Goal: Transaction & Acquisition: Register for event/course

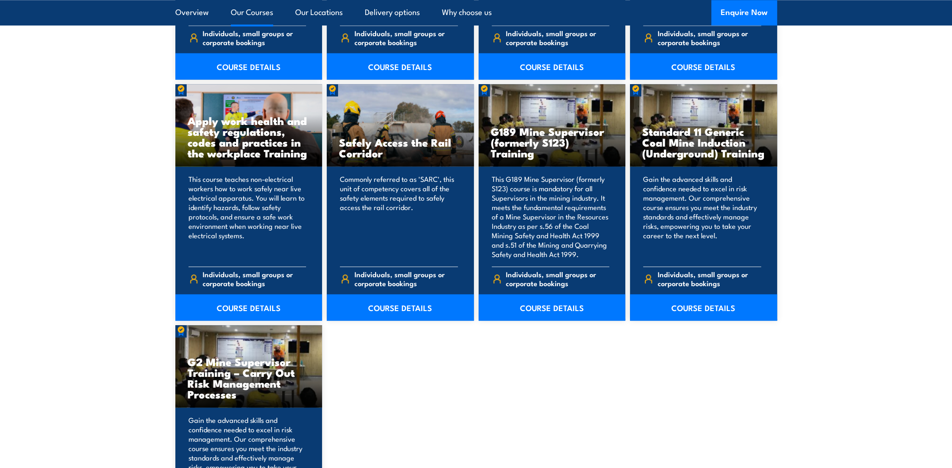
scroll to position [1505, 0]
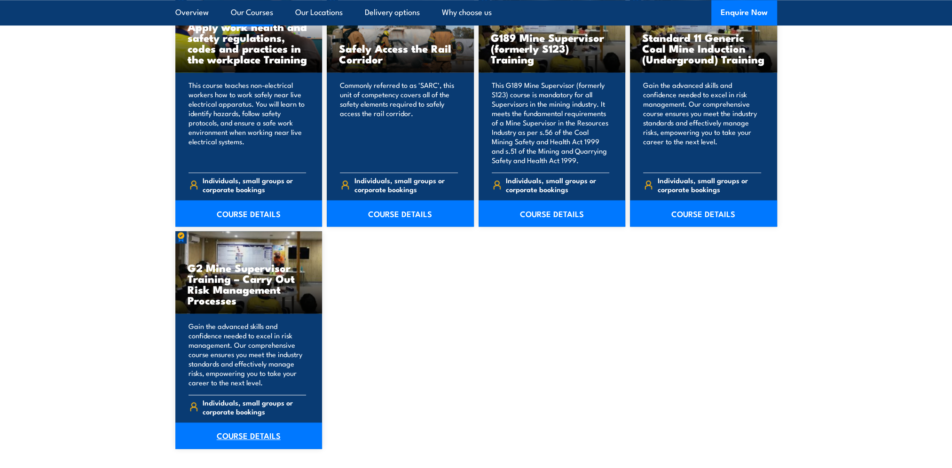
click at [243, 434] on link "COURSE DETAILS" at bounding box center [248, 436] width 147 height 26
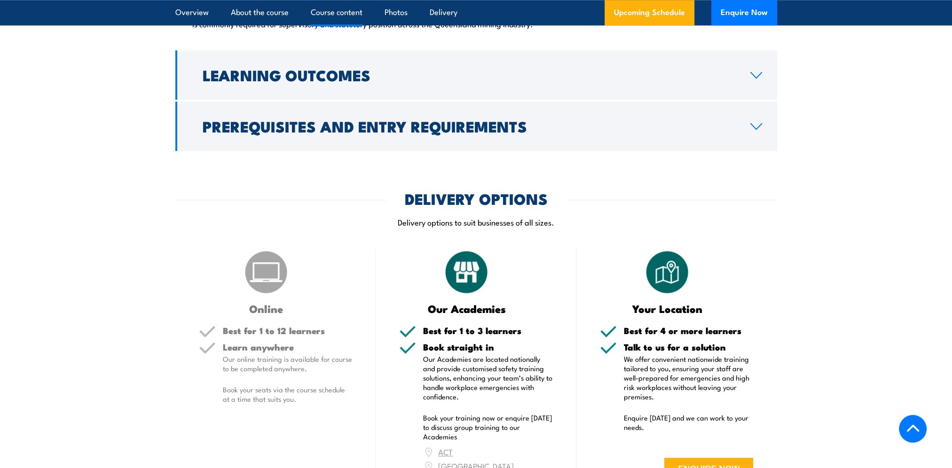
scroll to position [1129, 0]
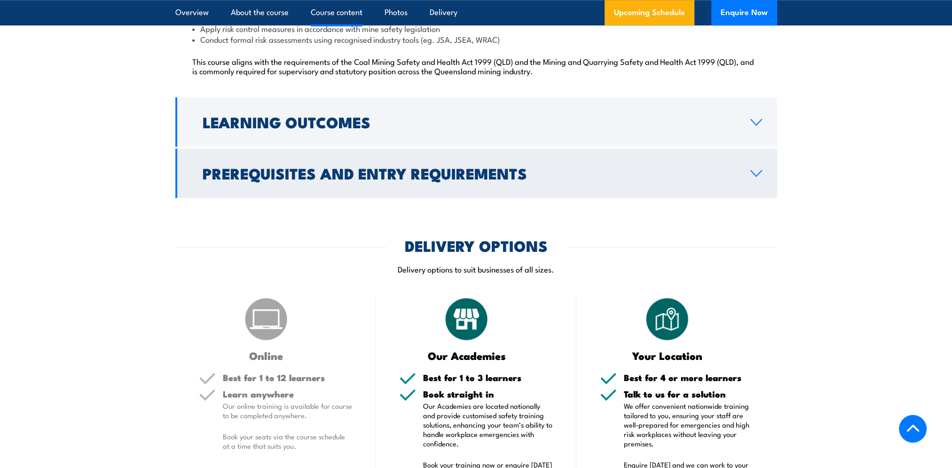
click at [752, 177] on icon at bounding box center [756, 174] width 13 height 8
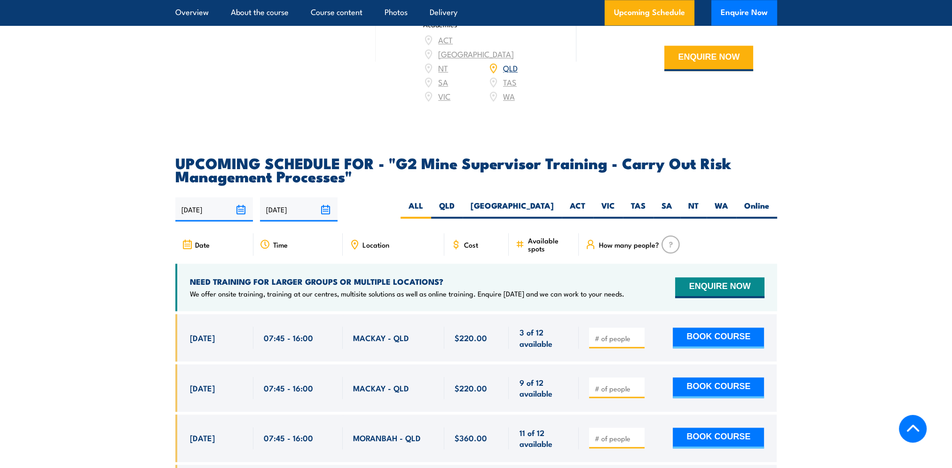
scroll to position [1676, 0]
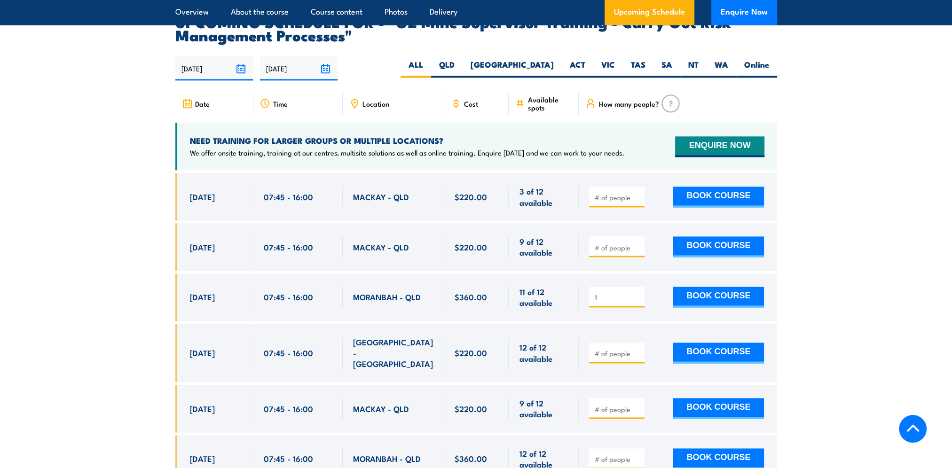
type input "1"
click at [637, 302] on input "1" at bounding box center [617, 297] width 47 height 9
click at [685, 301] on button "BOOK COURSE" at bounding box center [718, 297] width 91 height 21
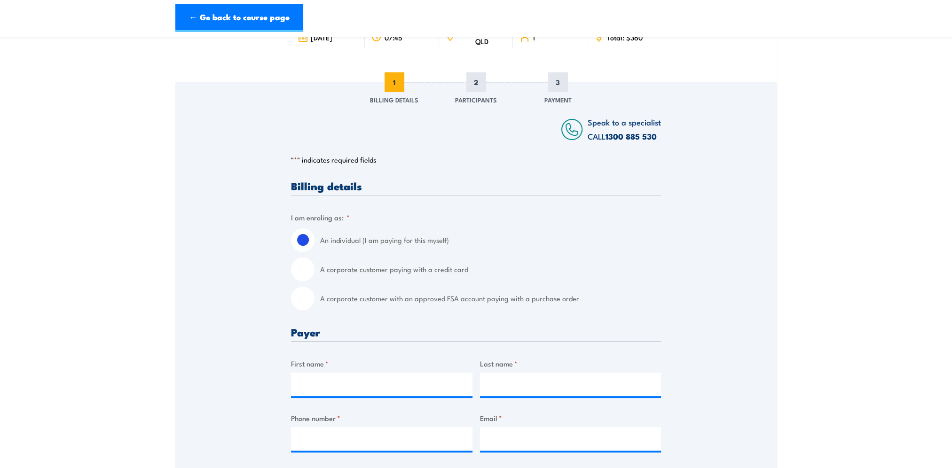
scroll to position [188, 0]
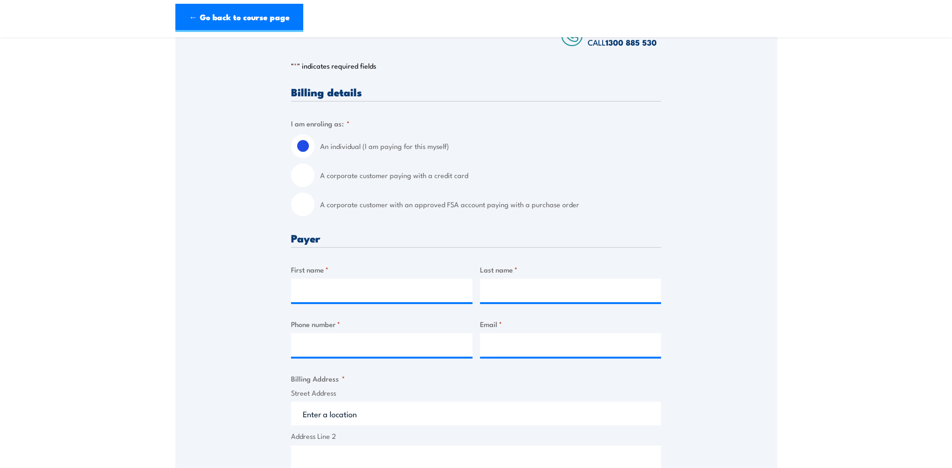
click at [301, 205] on input "A corporate customer with an approved FSA account paying with a purchase order" at bounding box center [303, 205] width 24 height 24
radio input "true"
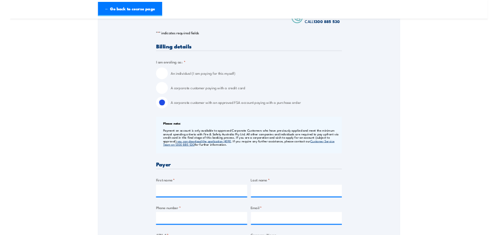
scroll to position [47, 0]
